Goal: Task Accomplishment & Management: Use online tool/utility

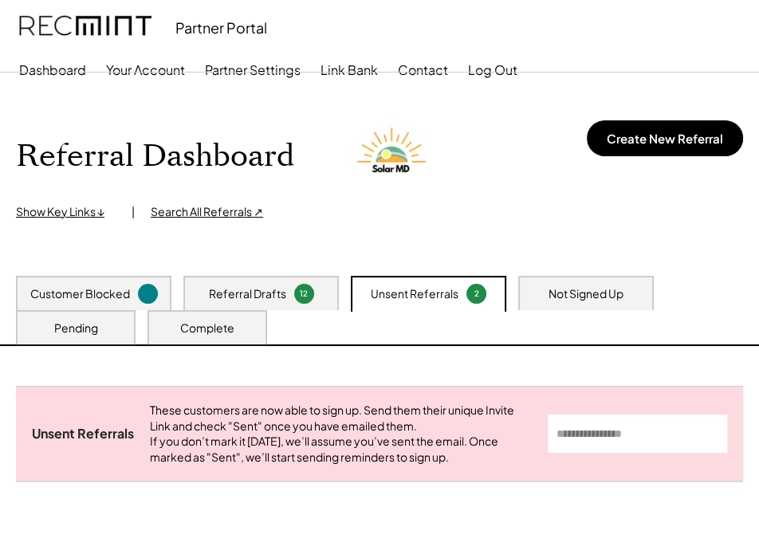
click at [71, 334] on div "Pending" at bounding box center [76, 329] width 44 height 16
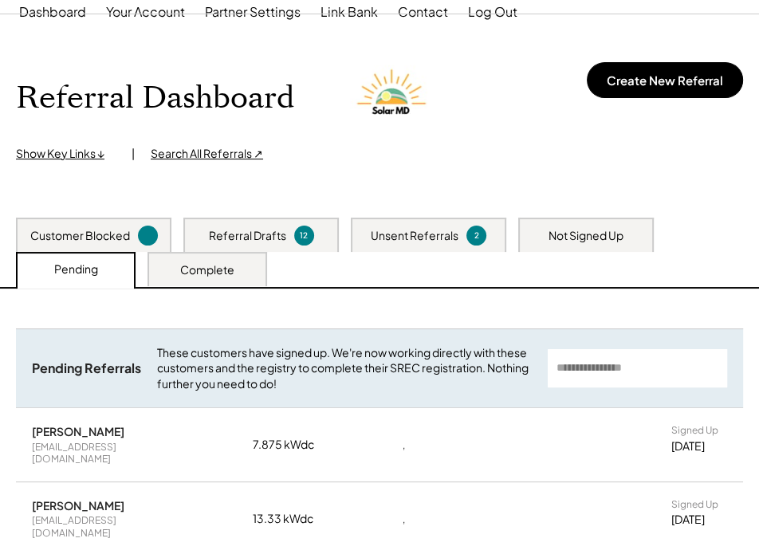
scroll to position [290, 0]
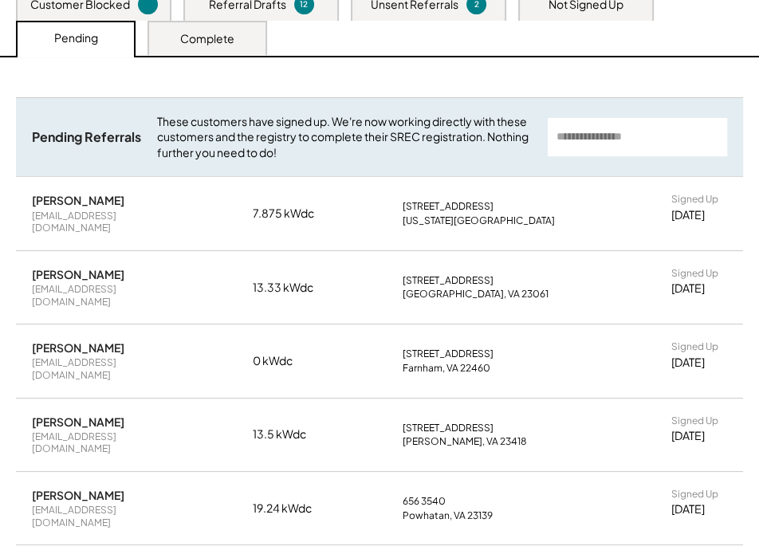
click at [235, 48] on div "Complete" at bounding box center [208, 38] width 120 height 34
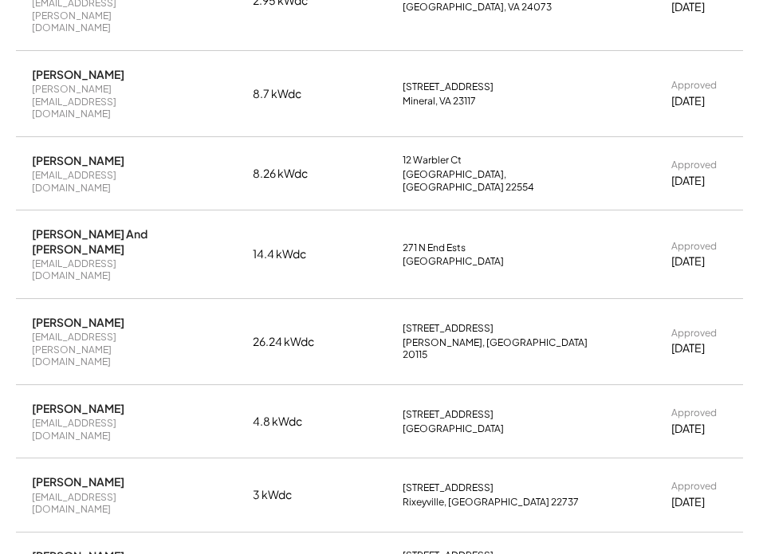
scroll to position [1274, 0]
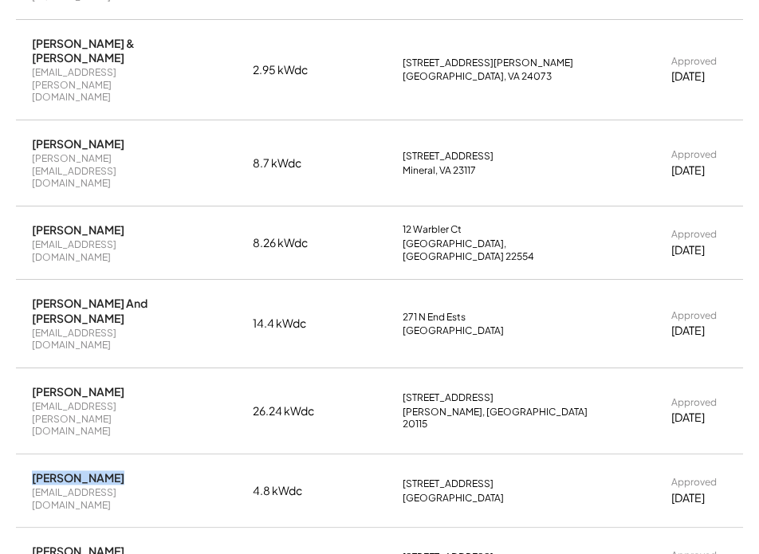
drag, startPoint x: 112, startPoint y: 216, endPoint x: 32, endPoint y: 219, distance: 80.6
click at [32, 471] on div "Nicholas Snow diksk@diksk.com" at bounding box center [108, 491] width 152 height 41
copy div "[PERSON_NAME]"
drag, startPoint x: 128, startPoint y: 155, endPoint x: 101, endPoint y: 155, distance: 26.3
click at [101, 385] on div "[PERSON_NAME]" at bounding box center [78, 392] width 93 height 14
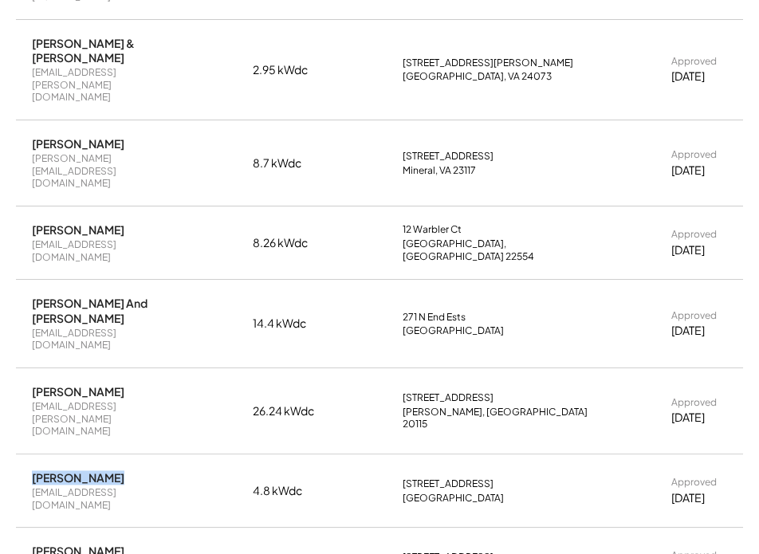
click at [111, 385] on div "[PERSON_NAME]" at bounding box center [78, 392] width 93 height 14
drag, startPoint x: 111, startPoint y: 154, endPoint x: 40, endPoint y: 154, distance: 71.0
click at [40, 385] on div "[PERSON_NAME]" at bounding box center [78, 392] width 93 height 14
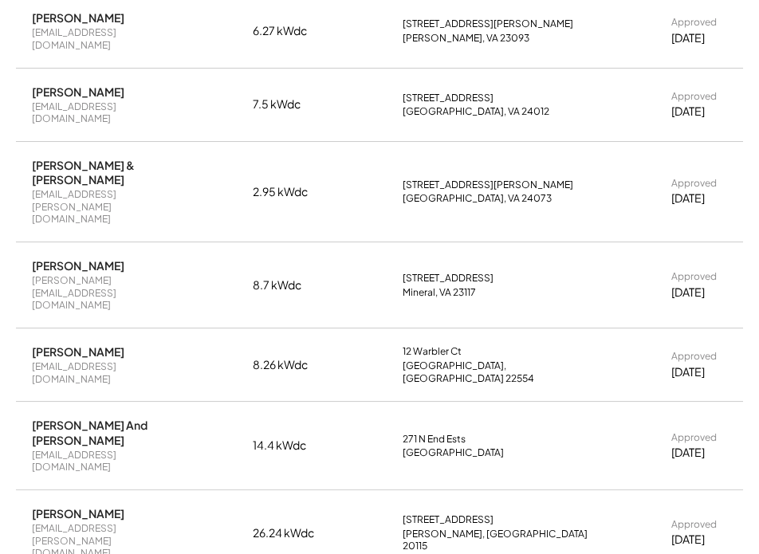
scroll to position [1129, 0]
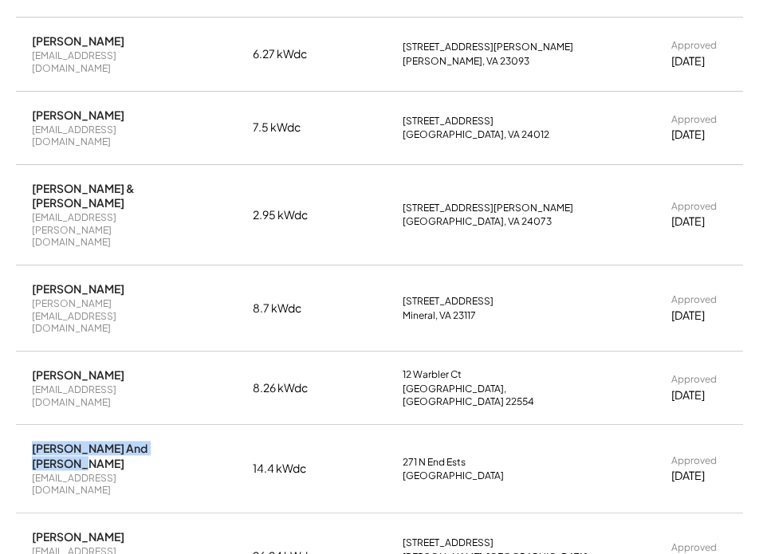
drag, startPoint x: 168, startPoint y: 235, endPoint x: 26, endPoint y: 226, distance: 142.3
click at [26, 425] on div "Kevin And Janella Williams jajakev3fthblvrs@gmail.com 14.4 kWdc 271 N End Ests …" at bounding box center [380, 469] width 728 height 88
copy div "[PERSON_NAME] And [PERSON_NAME]"
drag, startPoint x: 132, startPoint y: 176, endPoint x: 28, endPoint y: 175, distance: 103.7
click at [28, 352] on div "Bennet Aboagye aboijee@gmail.com 8.26 kWdc 12 Warbler Ct Stafford, VA 22554 App…" at bounding box center [380, 388] width 728 height 73
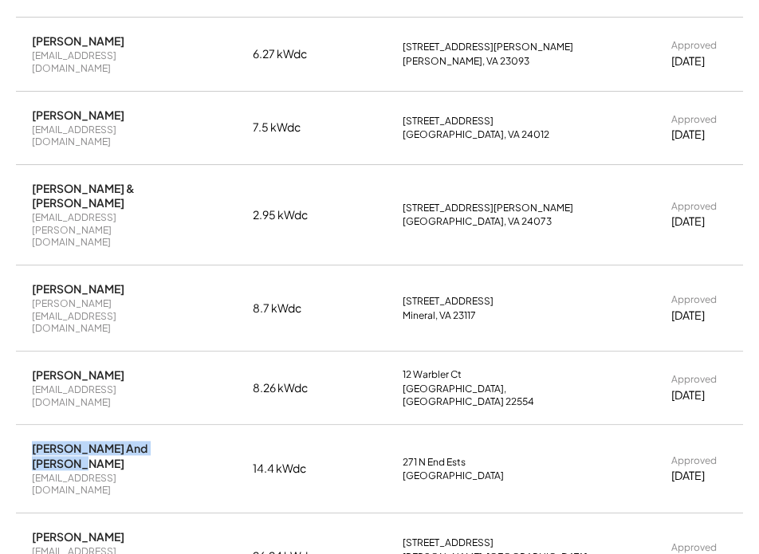
copy div "[PERSON_NAME]"
drag, startPoint x: 104, startPoint y: 112, endPoint x: 30, endPoint y: 120, distance: 74.6
click at [30, 266] on div "Scott Jensen scott.jensen269@icloud.com 8.7 kWdc 6800 Lakes Edge Way Mineral, V…" at bounding box center [380, 308] width 728 height 85
copy div "[PERSON_NAME]"
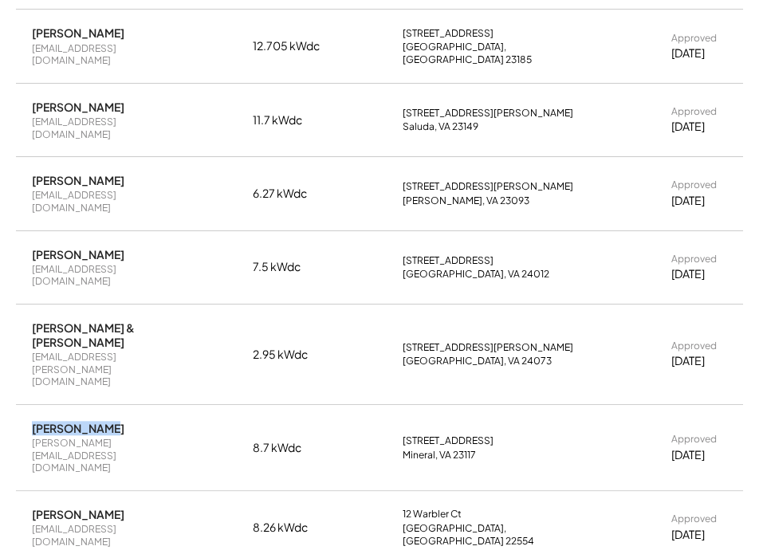
scroll to position [984, 0]
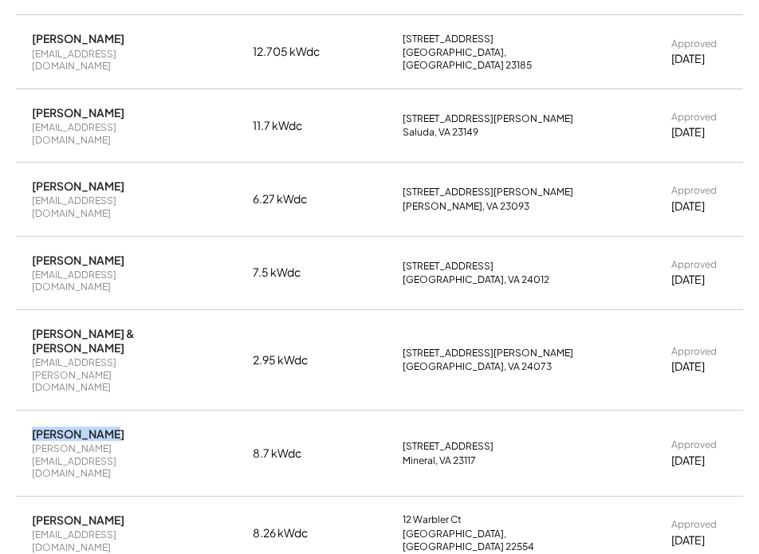
drag, startPoint x: 64, startPoint y: 195, endPoint x: 32, endPoint y: 183, distance: 34.1
click at [32, 326] on div "[PERSON_NAME] & [PERSON_NAME]" at bounding box center [108, 340] width 152 height 29
copy div "[PERSON_NAME] & [PERSON_NAME]"
click at [124, 253] on div "[PERSON_NAME]" at bounding box center [78, 260] width 93 height 14
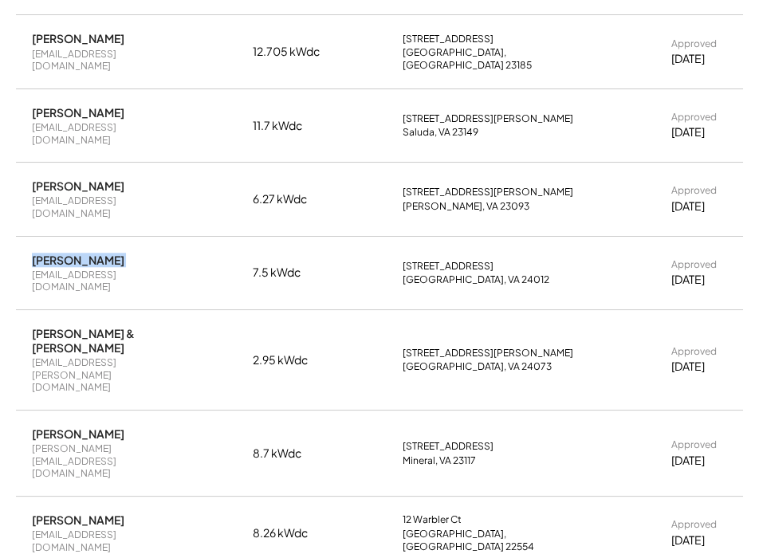
click at [124, 253] on div "[PERSON_NAME]" at bounding box center [78, 260] width 93 height 14
copy div "[PERSON_NAME]"
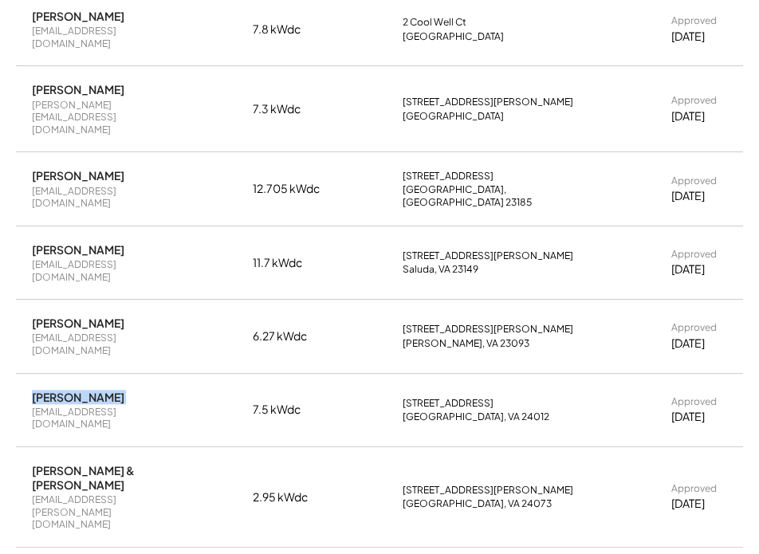
scroll to position [838, 0]
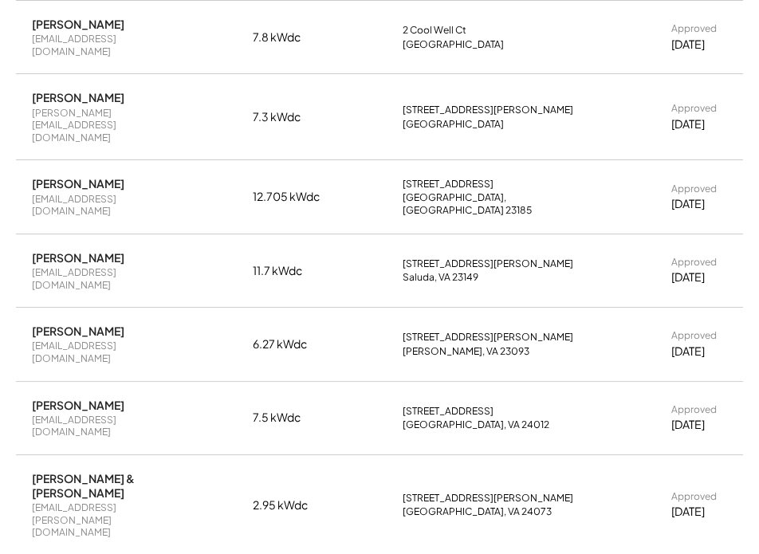
click at [93, 324] on div "[PERSON_NAME]" at bounding box center [78, 331] width 93 height 14
click at [94, 324] on div "[PERSON_NAME]" at bounding box center [78, 331] width 93 height 14
copy div "[PERSON_NAME]"
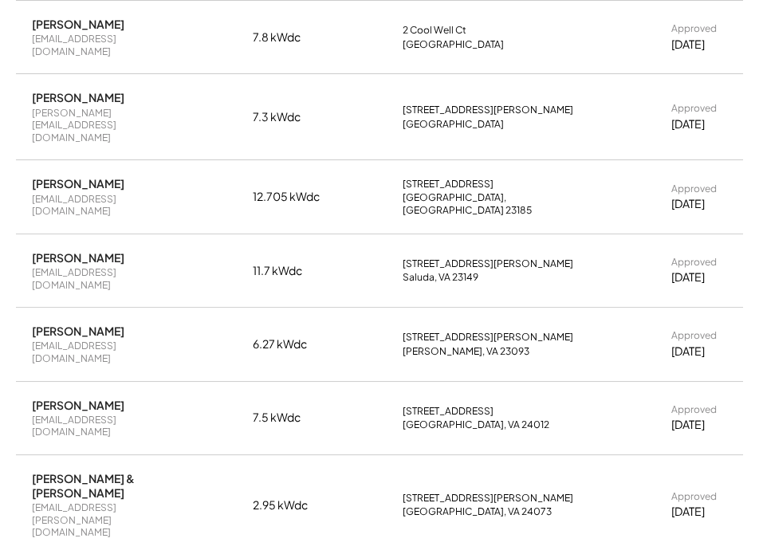
click at [49, 251] on div "[PERSON_NAME]" at bounding box center [78, 258] width 93 height 14
copy div "[PERSON_NAME]"
click at [112, 176] on div "[PERSON_NAME]" at bounding box center [78, 183] width 93 height 14
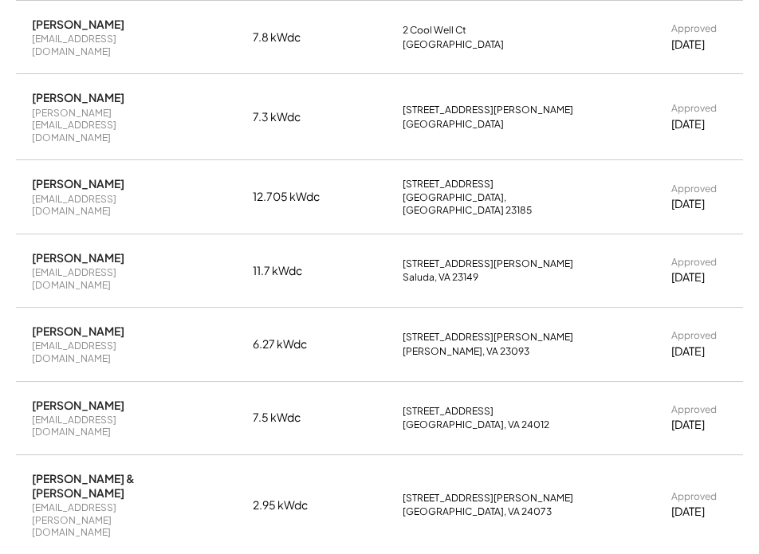
click at [112, 176] on div "[PERSON_NAME]" at bounding box center [78, 183] width 93 height 14
copy div "[PERSON_NAME]"
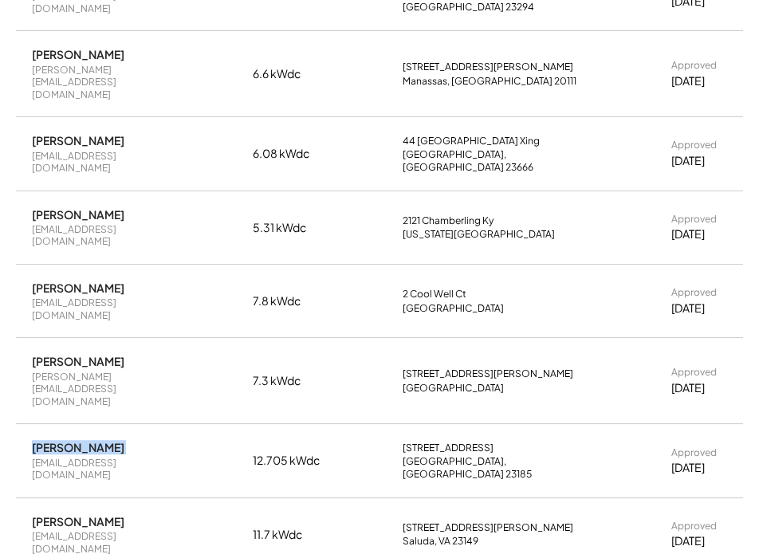
scroll to position [549, 0]
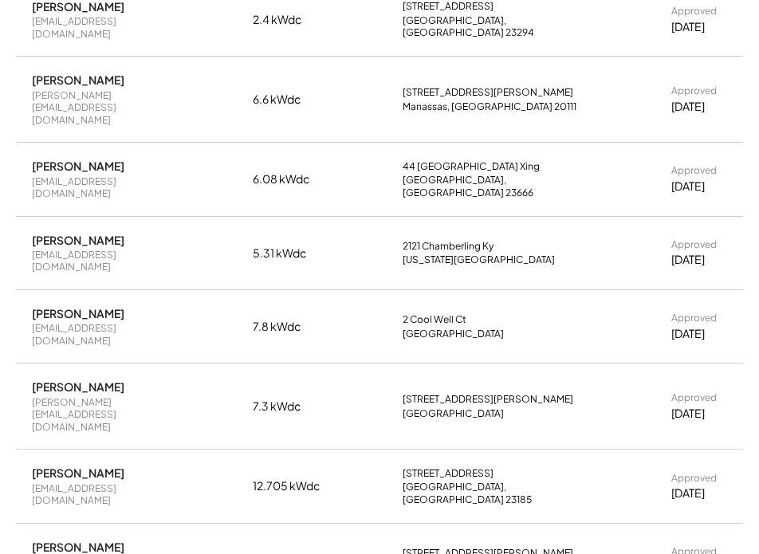
click at [78, 380] on div "[PERSON_NAME]" at bounding box center [78, 387] width 93 height 14
copy div "[PERSON_NAME]"
click at [109, 306] on div "[PERSON_NAME]" at bounding box center [78, 313] width 93 height 14
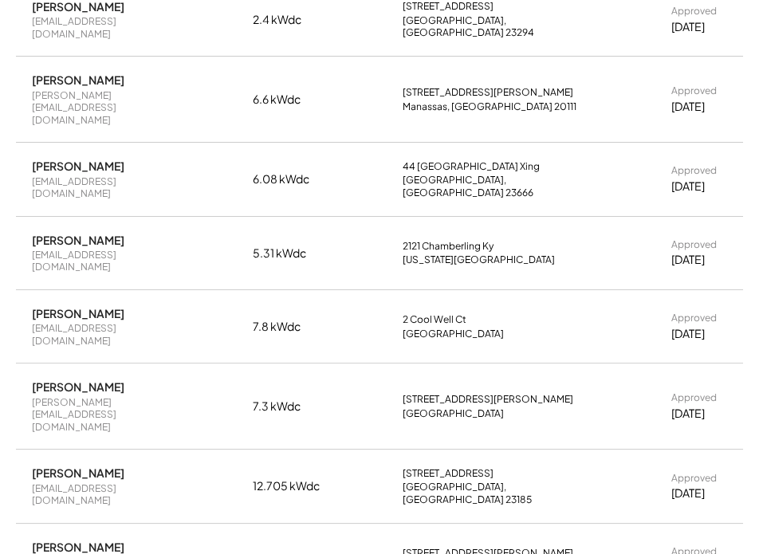
click at [109, 306] on div "[PERSON_NAME]" at bounding box center [78, 313] width 93 height 14
click at [97, 233] on div "[PERSON_NAME]" at bounding box center [78, 240] width 93 height 14
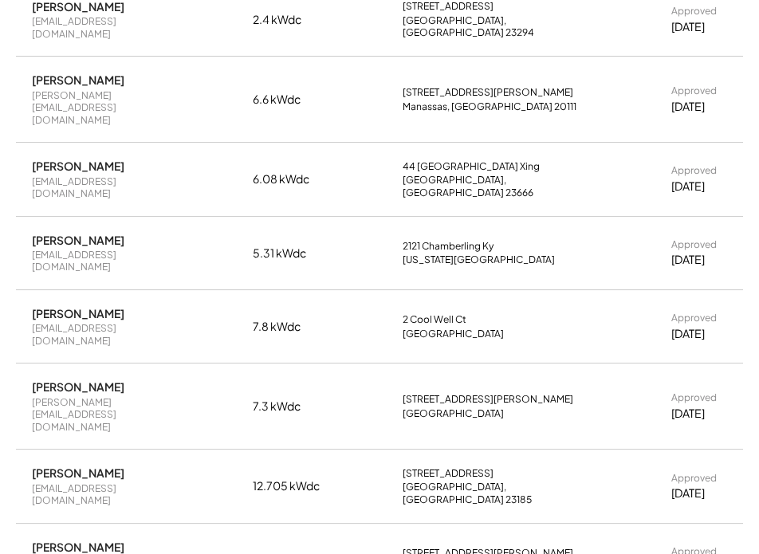
click at [106, 159] on div "[PERSON_NAME]" at bounding box center [78, 166] width 93 height 14
click at [108, 159] on div "[PERSON_NAME]" at bounding box center [78, 166] width 93 height 14
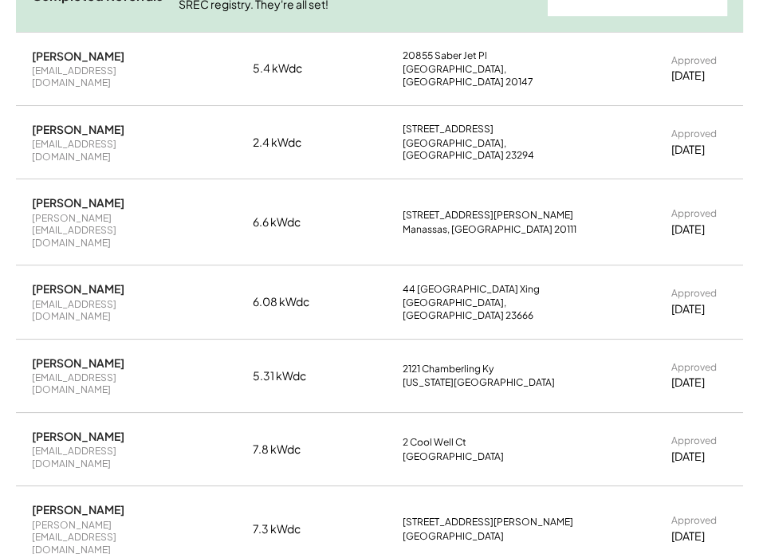
scroll to position [404, 0]
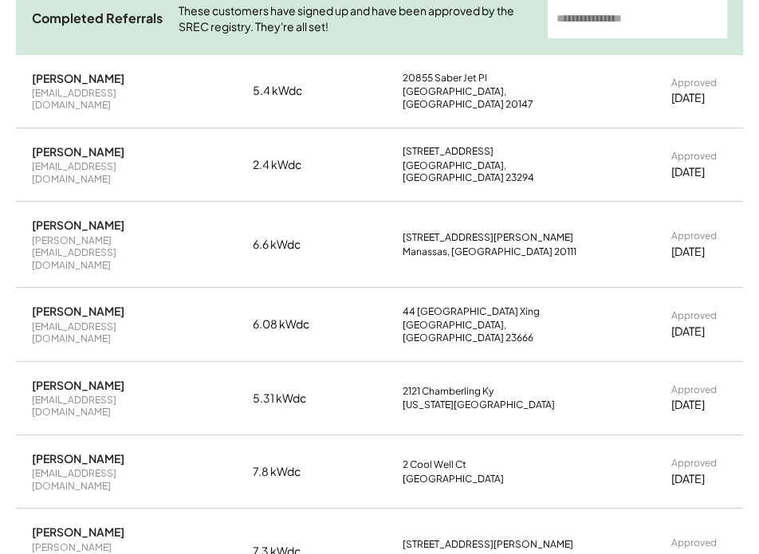
click at [80, 304] on div "[PERSON_NAME]" at bounding box center [78, 311] width 93 height 14
click at [61, 77] on div "[PERSON_NAME]" at bounding box center [78, 78] width 93 height 14
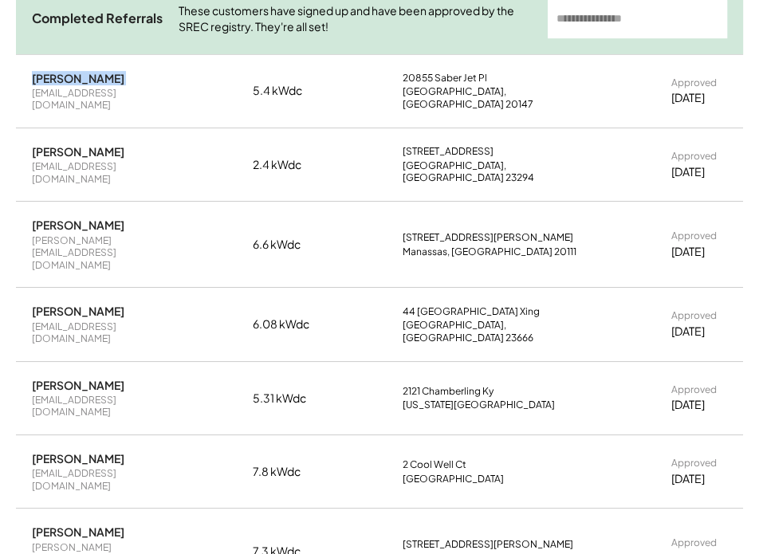
click at [61, 77] on div "[PERSON_NAME]" at bounding box center [78, 78] width 93 height 14
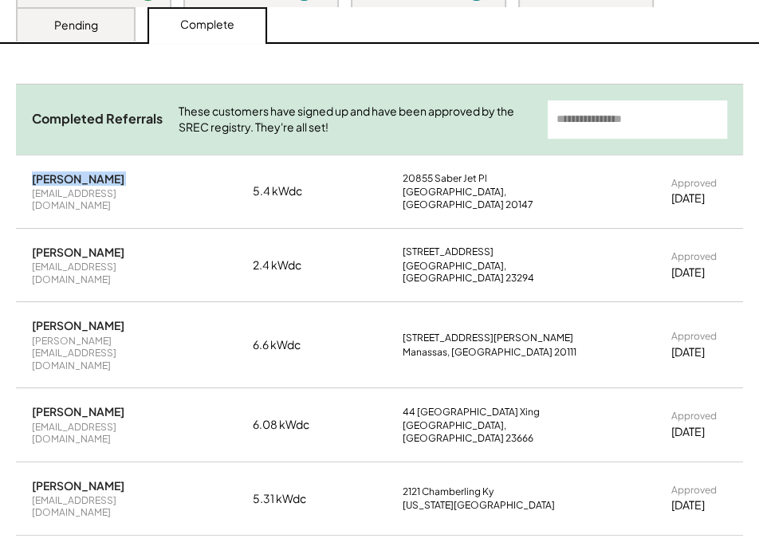
scroll to position [113, 0]
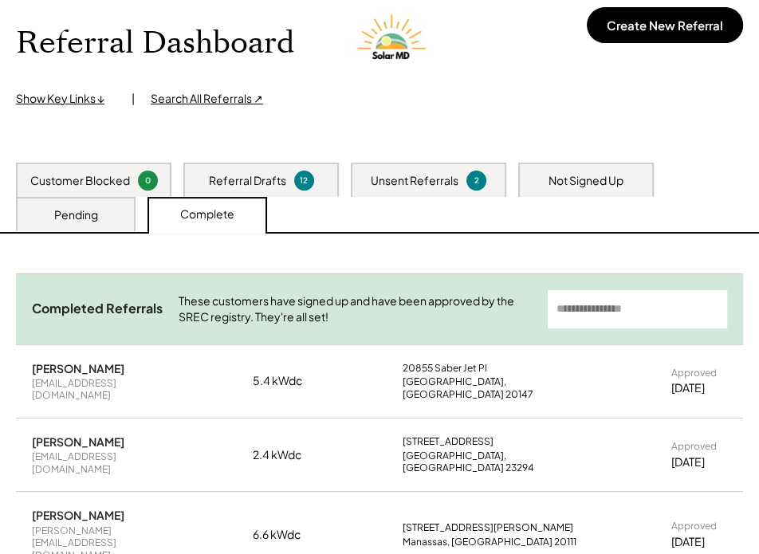
click at [80, 217] on div "Pending" at bounding box center [76, 215] width 44 height 16
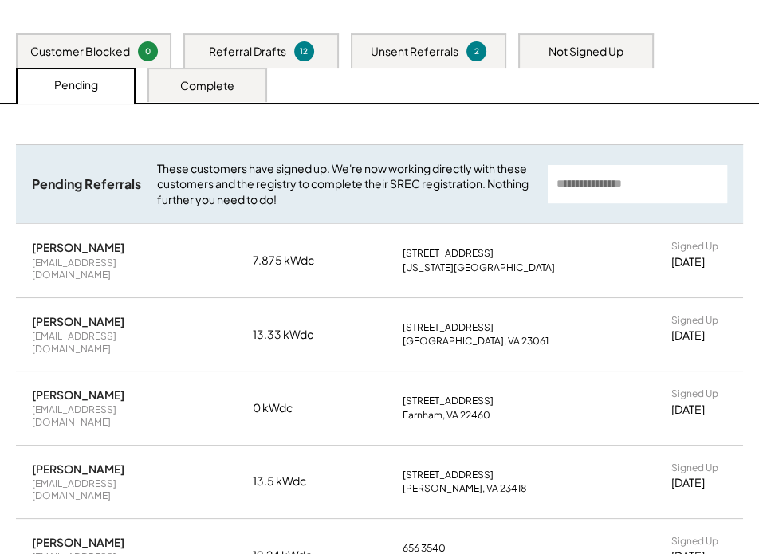
scroll to position [258, 0]
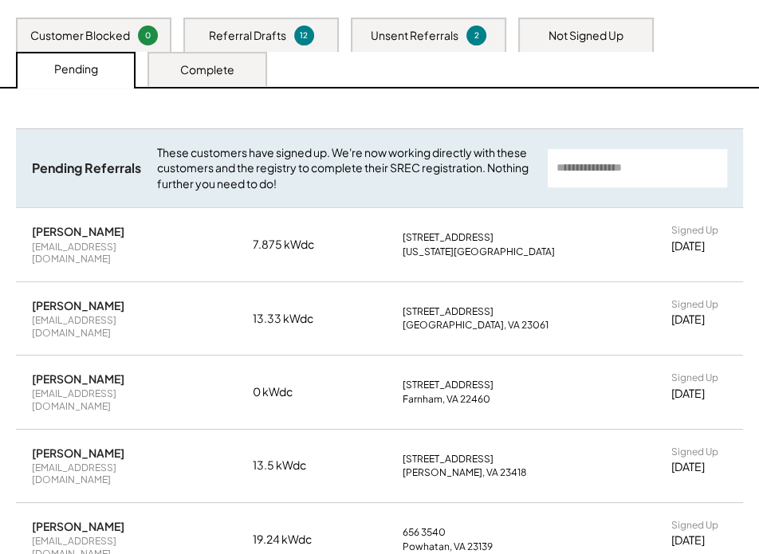
click at [89, 232] on div "[PERSON_NAME]" at bounding box center [78, 231] width 93 height 14
click at [102, 298] on div "[PERSON_NAME]" at bounding box center [78, 305] width 93 height 14
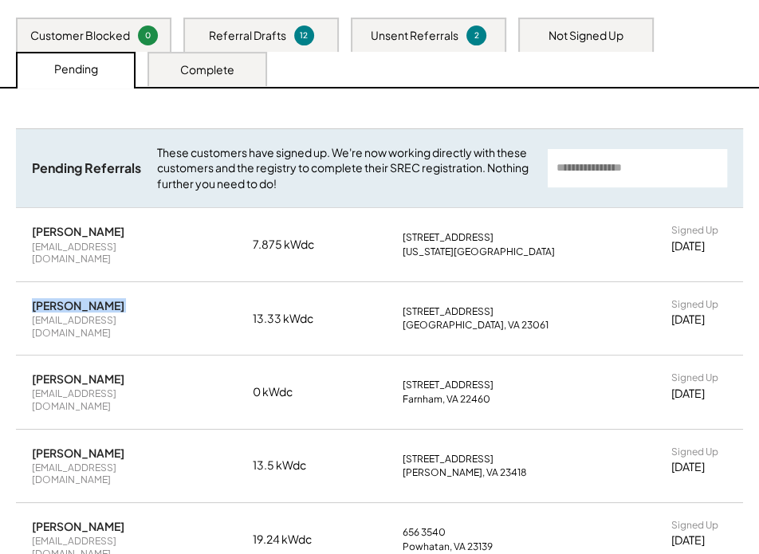
click at [102, 298] on div "[PERSON_NAME]" at bounding box center [78, 305] width 93 height 14
click at [96, 372] on div "[PERSON_NAME]" at bounding box center [78, 379] width 93 height 14
drag, startPoint x: 32, startPoint y: 420, endPoint x: 116, endPoint y: 420, distance: 83.8
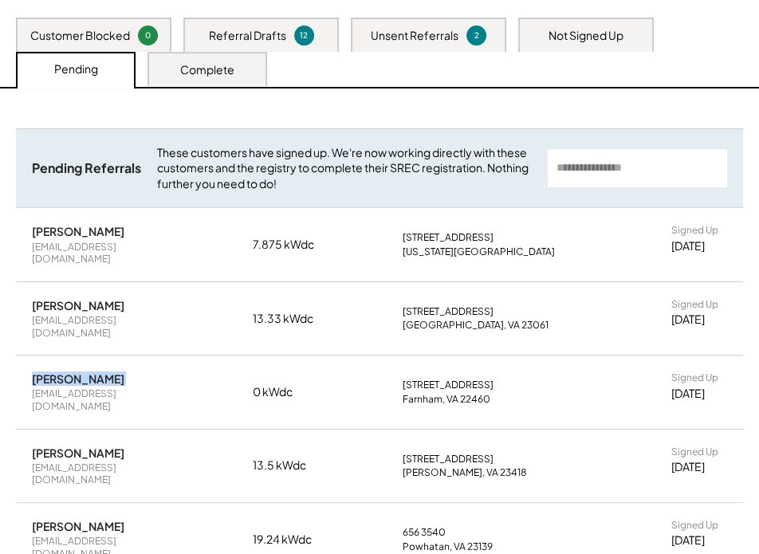
click at [116, 446] on div "[PERSON_NAME]" at bounding box center [78, 453] width 93 height 14
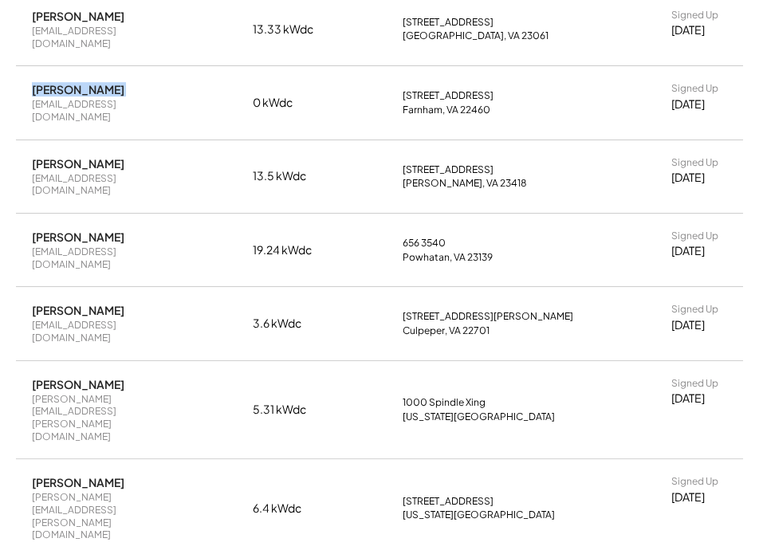
scroll to position [549, 0]
drag, startPoint x: 124, startPoint y: 190, endPoint x: 45, endPoint y: 190, distance: 78.2
click at [19, 213] on div "Gary Leatherman negot8@icloud.com 19.24 kWdc 656 3540 Powhatan, VA 23139 Signed…" at bounding box center [380, 249] width 728 height 73
click at [49, 302] on div "[PERSON_NAME]" at bounding box center [78, 309] width 93 height 14
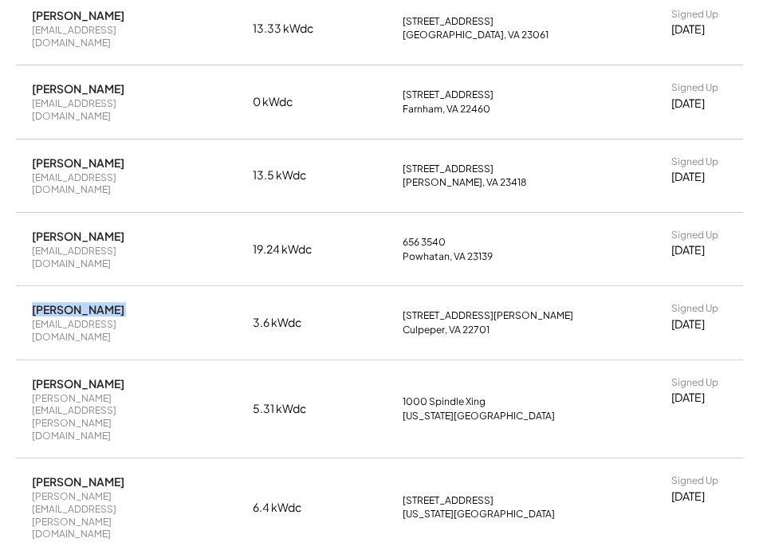
click at [49, 302] on div "[PERSON_NAME]" at bounding box center [78, 309] width 93 height 14
click at [78, 318] on div "[EMAIL_ADDRESS][DOMAIN_NAME]" at bounding box center [108, 330] width 152 height 25
click at [101, 302] on div "[PERSON_NAME]" at bounding box center [78, 309] width 93 height 14
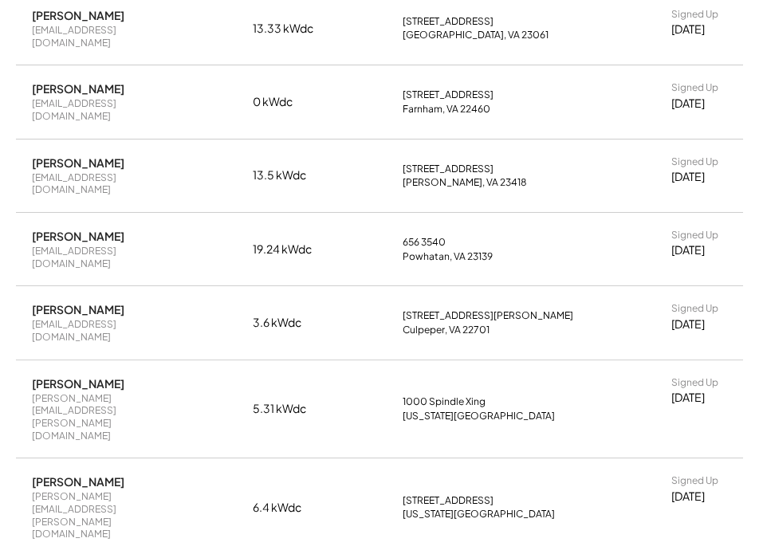
click at [101, 302] on div "[PERSON_NAME]" at bounding box center [78, 309] width 93 height 14
drag, startPoint x: 398, startPoint y: 248, endPoint x: 496, endPoint y: 270, distance: 100.5
click at [496, 286] on div "Charles Jameson ccj1947@gmail.com 3.6 kWdc 15322 St Jameson Rd Culpeper, VA 227…" at bounding box center [380, 322] width 728 height 73
click at [227, 147] on div "Michael Morgan II mikedmorgan78@gmail.com 13.5 kWdc 23038 Stone House Rd Onley,…" at bounding box center [380, 176] width 728 height 73
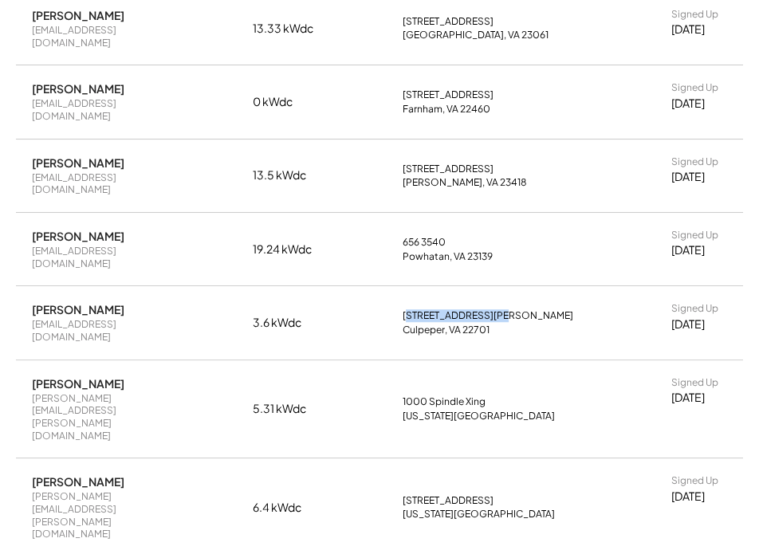
drag, startPoint x: 500, startPoint y: 268, endPoint x: 404, endPoint y: 240, distance: 99.7
click at [404, 286] on div "Charles Jameson ccj1947@gmail.com 3.6 kWdc 15322 St Jameson Rd Culpeper, VA 227…" at bounding box center [380, 322] width 728 height 73
click at [411, 324] on div "Culpeper, VA 22701" at bounding box center [446, 330] width 87 height 13
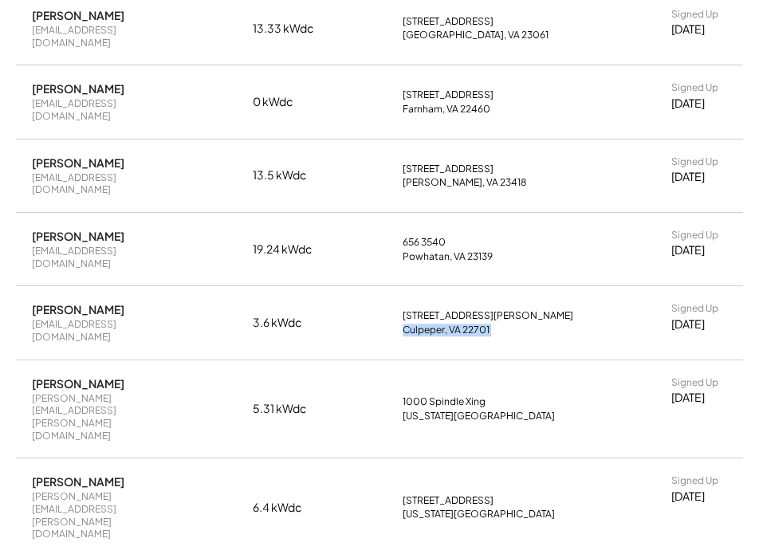
click at [400, 286] on div "Charles Jameson ccj1947@gmail.com 3.6 kWdc 15322 St Jameson Rd Culpeper, VA 227…" at bounding box center [380, 322] width 728 height 73
drag, startPoint x: 414, startPoint y: 254, endPoint x: 495, endPoint y: 270, distance: 82.3
click at [495, 286] on div "Charles Jameson ccj1947@gmail.com 3.6 kWdc 15322 St Jameson Rd Culpeper, VA 227…" at bounding box center [380, 322] width 728 height 73
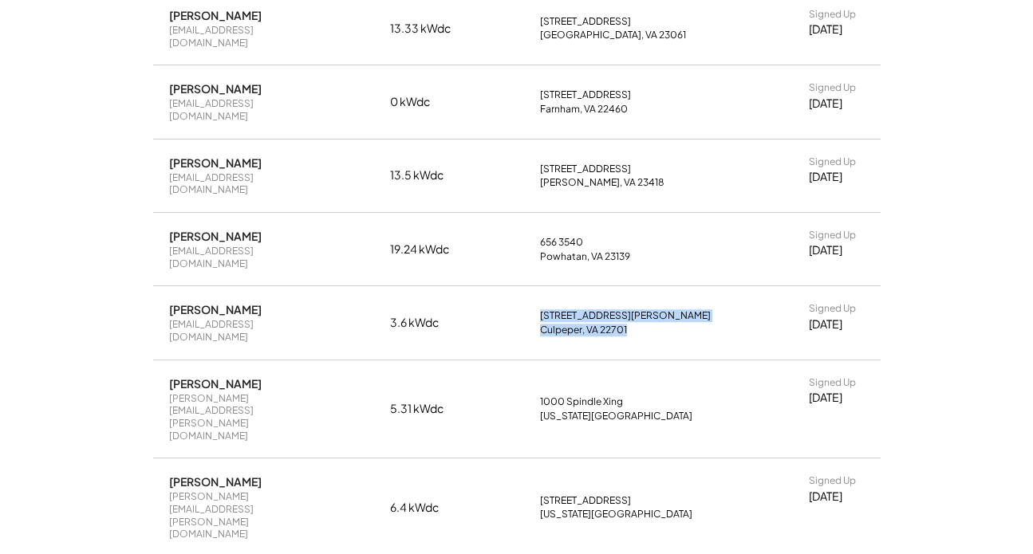
scroll to position [506, 0]
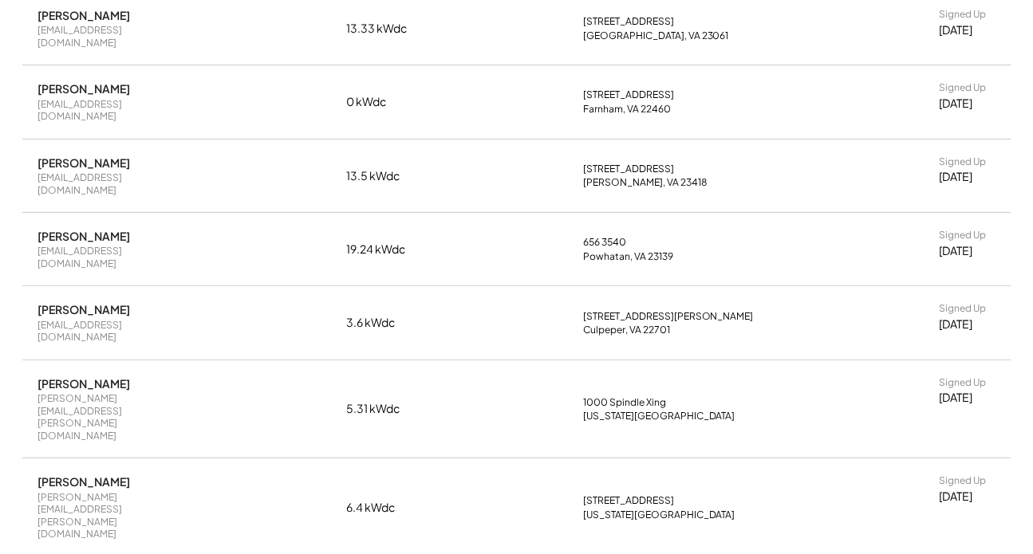
click at [97, 302] on div "[PERSON_NAME]" at bounding box center [84, 309] width 93 height 14
click at [98, 302] on div "[PERSON_NAME]" at bounding box center [84, 309] width 93 height 14
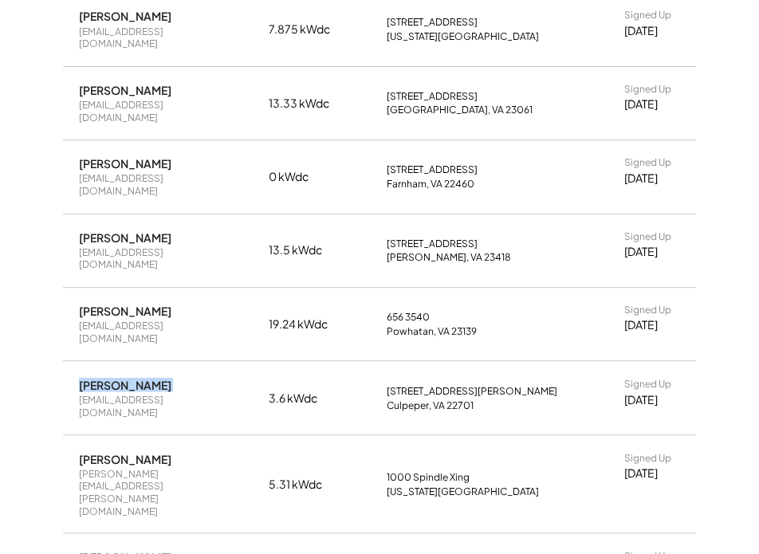
scroll to position [549, 0]
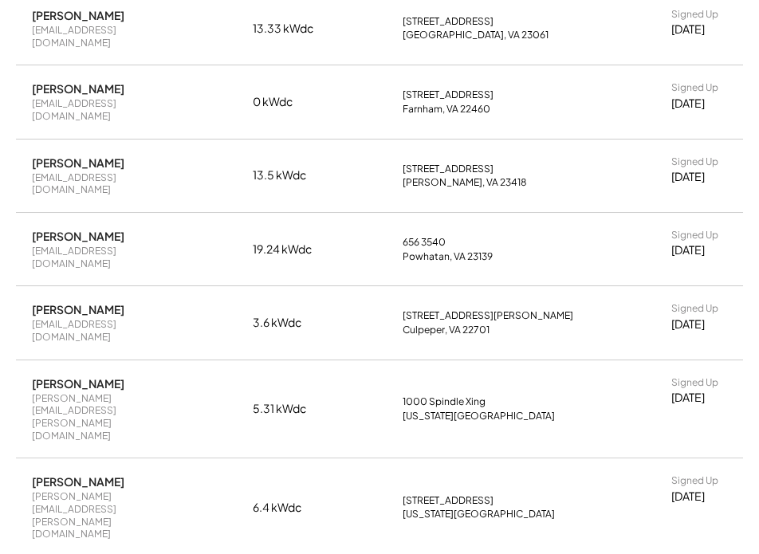
click at [69, 475] on div "[PERSON_NAME]" at bounding box center [78, 482] width 93 height 14
click at [70, 475] on div "[PERSON_NAME]" at bounding box center [78, 482] width 93 height 14
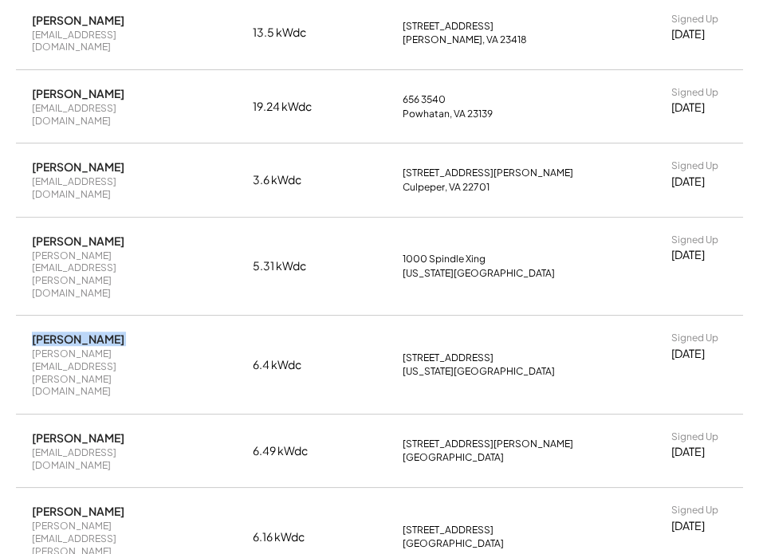
scroll to position [694, 0]
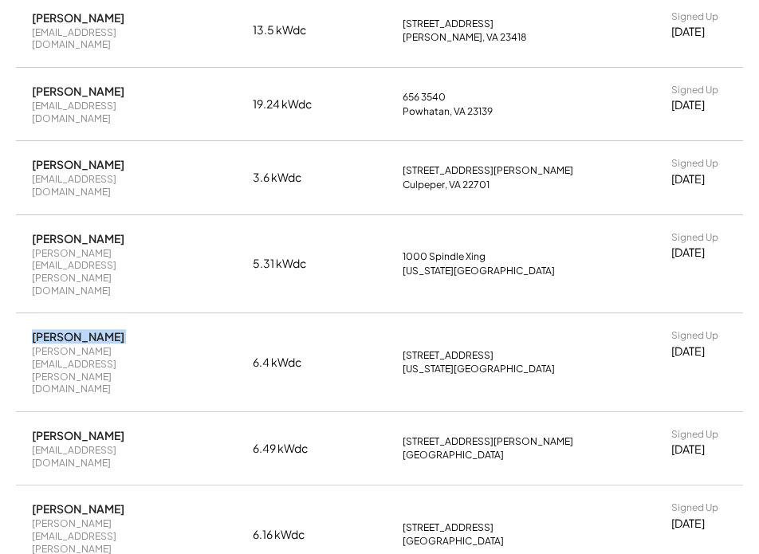
drag, startPoint x: 120, startPoint y: 289, endPoint x: 30, endPoint y: 297, distance: 90.5
click at [30, 412] on div "Shelley Collett scollett72@gmail.com 6.49 kWdc 78 Barrow Ln Stanardsville, VA 2…" at bounding box center [380, 448] width 728 height 73
click at [81, 502] on div "[PERSON_NAME]" at bounding box center [78, 509] width 93 height 14
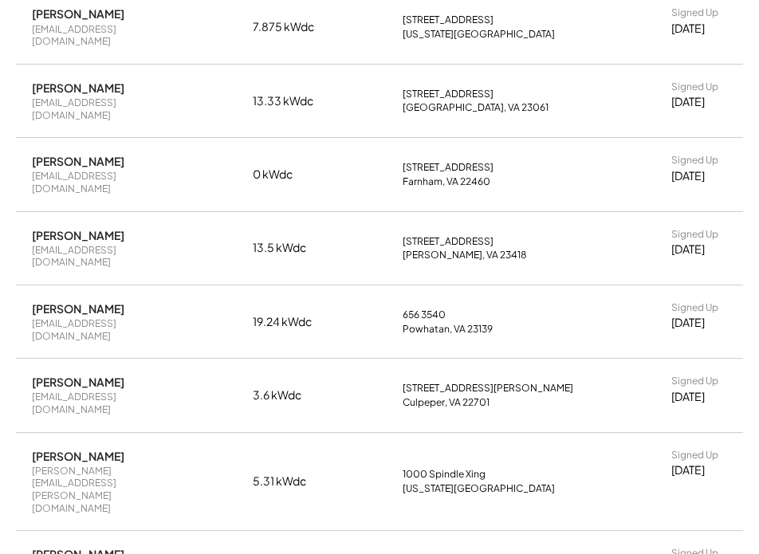
scroll to position [838, 0]
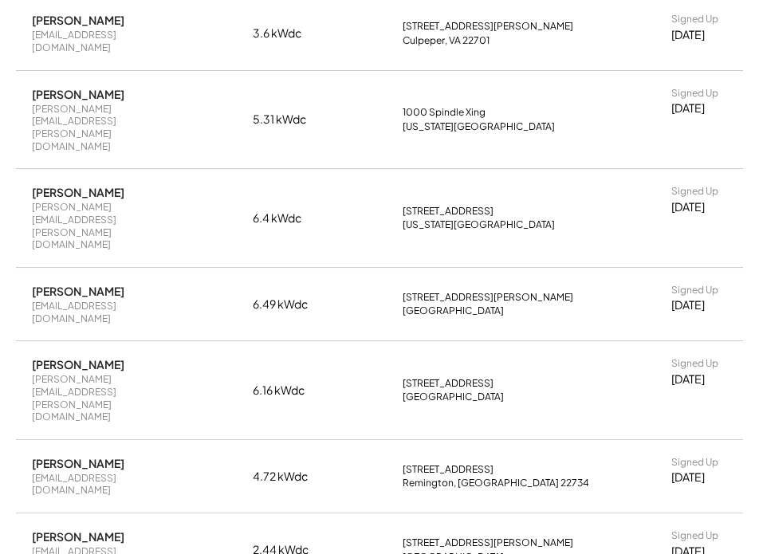
click at [98, 456] on div "[PERSON_NAME]" at bounding box center [78, 463] width 93 height 14
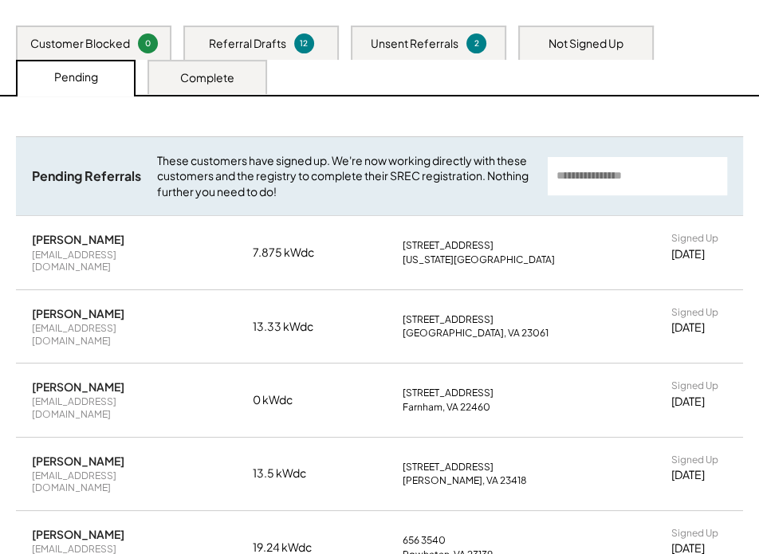
scroll to position [113, 0]
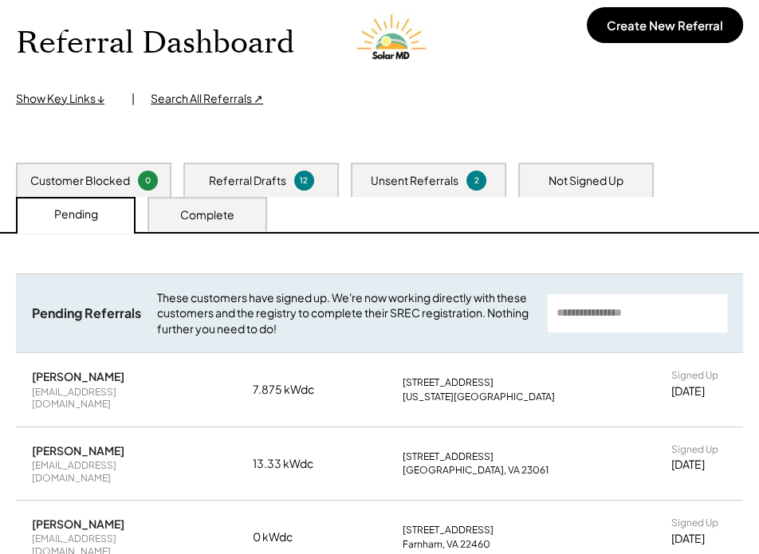
click at [286, 180] on div "Referral Drafts 12" at bounding box center [261, 180] width 156 height 34
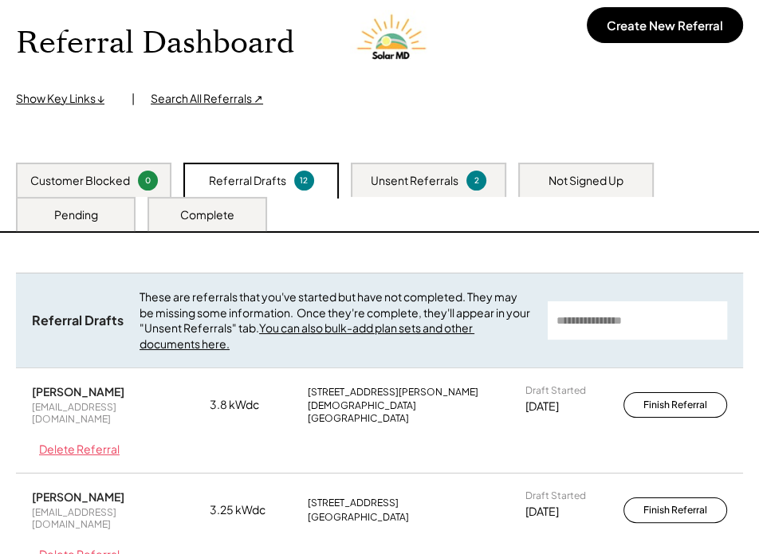
click at [119, 221] on div "Pending" at bounding box center [76, 214] width 120 height 34
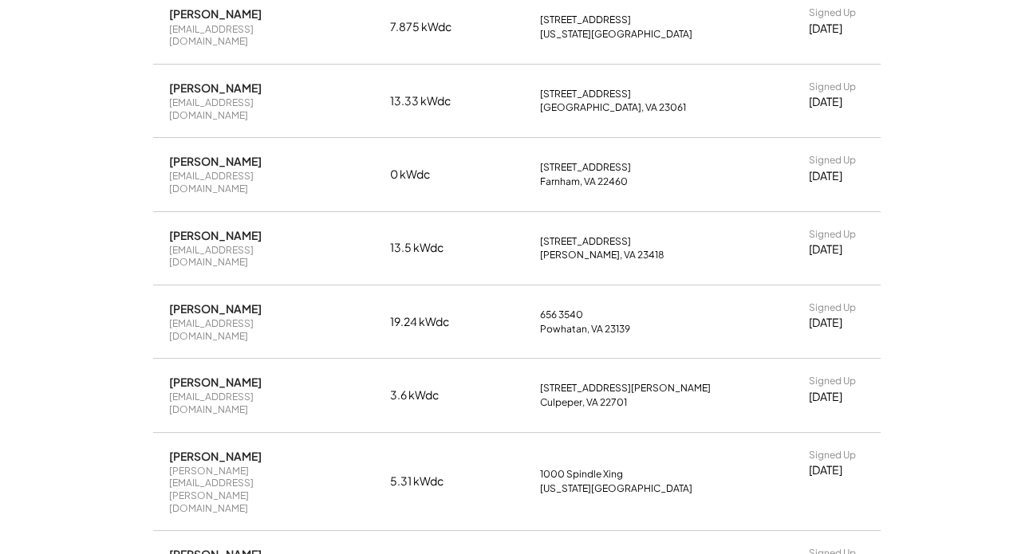
scroll to position [433, 0]
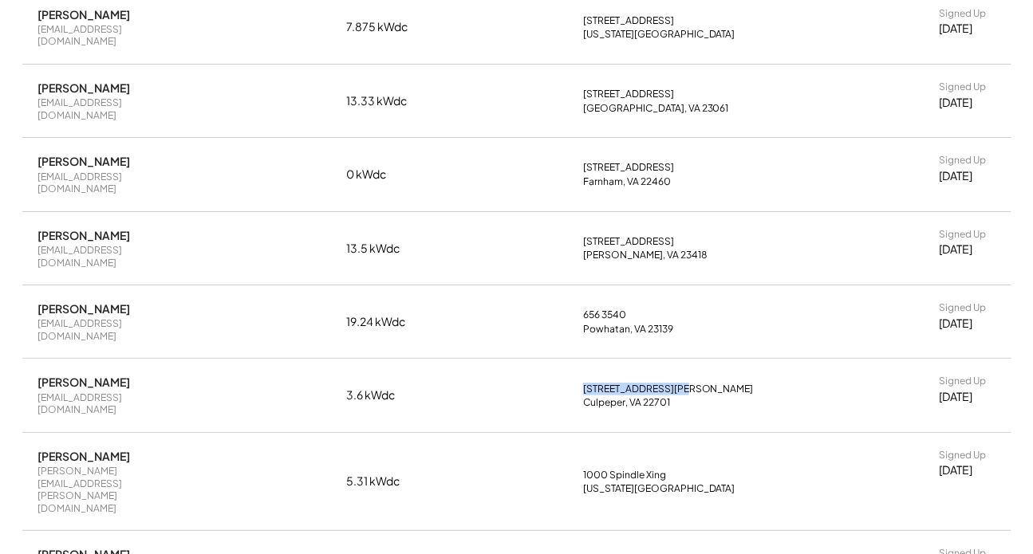
drag, startPoint x: 678, startPoint y: 321, endPoint x: 584, endPoint y: 323, distance: 94.2
click at [584, 383] on div "15322 St Jameson Rd Culpeper, VA 22701" at bounding box center [682, 396] width 199 height 26
click at [584, 383] on div "[STREET_ADDRESS][PERSON_NAME]" at bounding box center [668, 389] width 171 height 13
drag, startPoint x: 584, startPoint y: 323, endPoint x: 676, endPoint y: 345, distance: 94.4
click at [676, 359] on div "Charles Jameson ccj1947@gmail.com 3.6 kWdc 15322 St Jameson Rd Culpeper, VA 227…" at bounding box center [516, 395] width 989 height 73
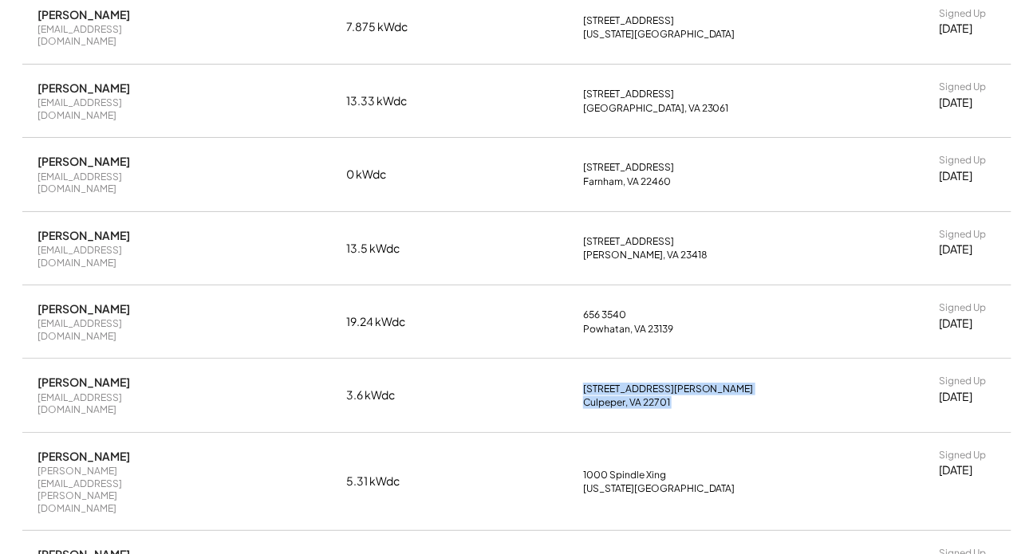
drag, startPoint x: 140, startPoint y: 326, endPoint x: 33, endPoint y: 329, distance: 107.7
click at [33, 359] on div "Charles Jameson ccj1947@gmail.com 3.6 kWdc 15322 St Jameson Rd Culpeper, VA 227…" at bounding box center [516, 395] width 989 height 73
click at [114, 392] on div "[EMAIL_ADDRESS][DOMAIN_NAME]" at bounding box center [114, 404] width 152 height 25
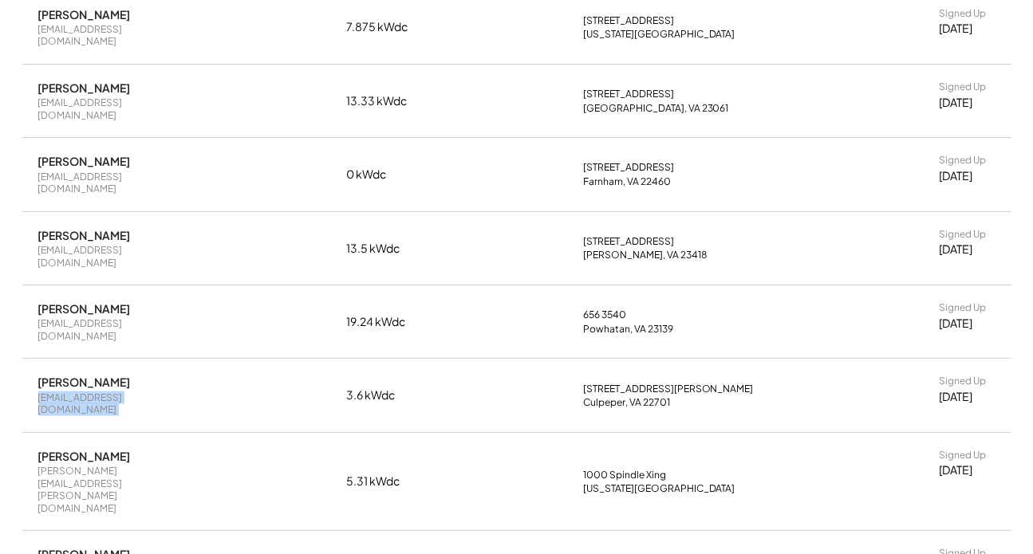
click at [114, 392] on div "[EMAIL_ADDRESS][DOMAIN_NAME]" at bounding box center [114, 404] width 152 height 25
click at [156, 375] on div "Charles Jameson ccj1947@gmail.com" at bounding box center [114, 395] width 152 height 41
click at [128, 375] on div "[PERSON_NAME]" at bounding box center [84, 382] width 93 height 14
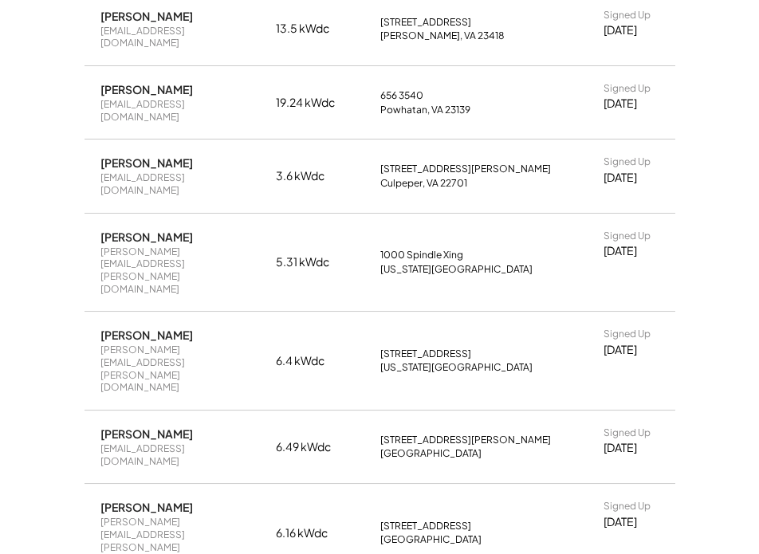
scroll to position [695, 0]
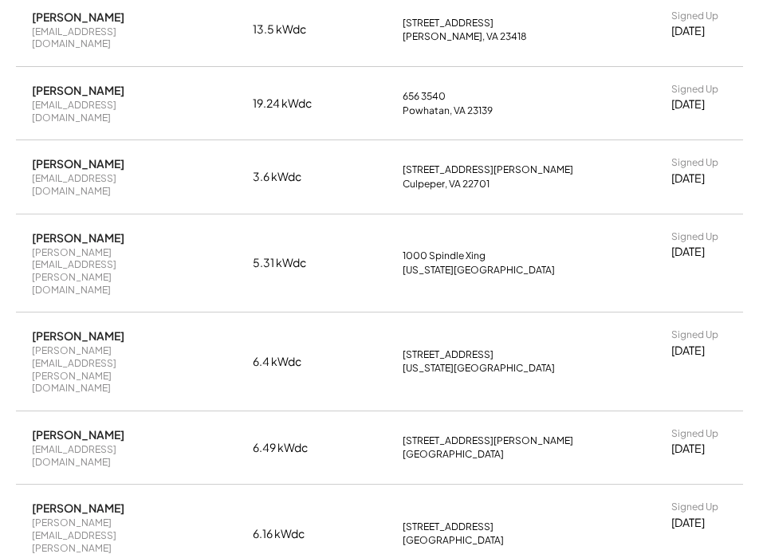
drag, startPoint x: 130, startPoint y: 108, endPoint x: 19, endPoint y: 112, distance: 111.0
click at [19, 140] on div "Charles Jameson ccj1947@gmail.com 3.6 kWdc 15322 St Jameson Rd Culpeper, VA 227…" at bounding box center [380, 176] width 728 height 73
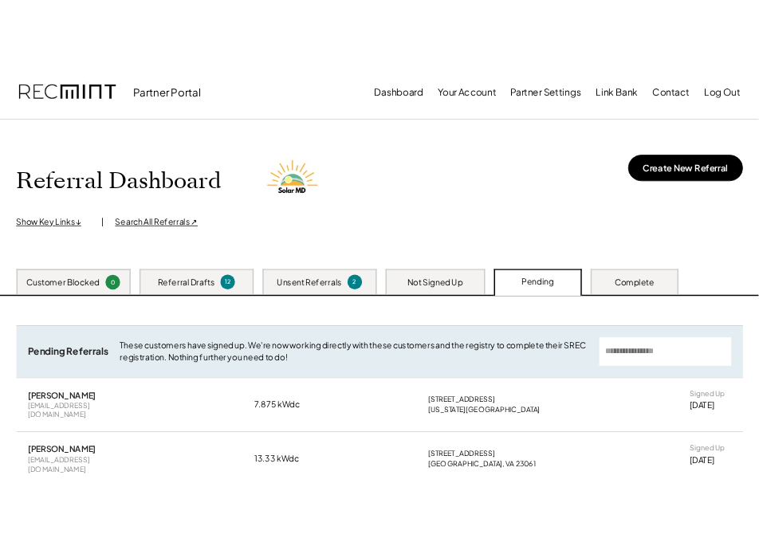
scroll to position [144, 0]
